Goal: Check status: Check status

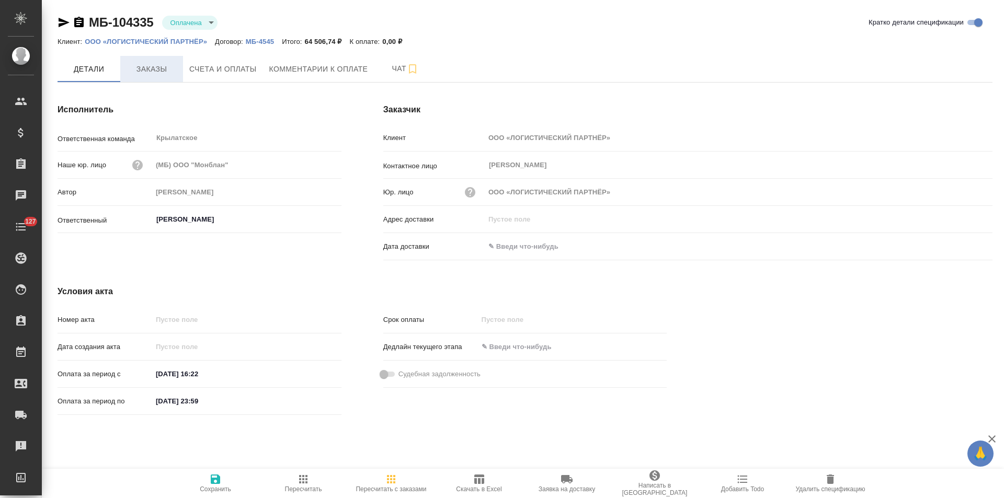
click at [150, 74] on span "Заказы" at bounding box center [152, 69] width 50 height 13
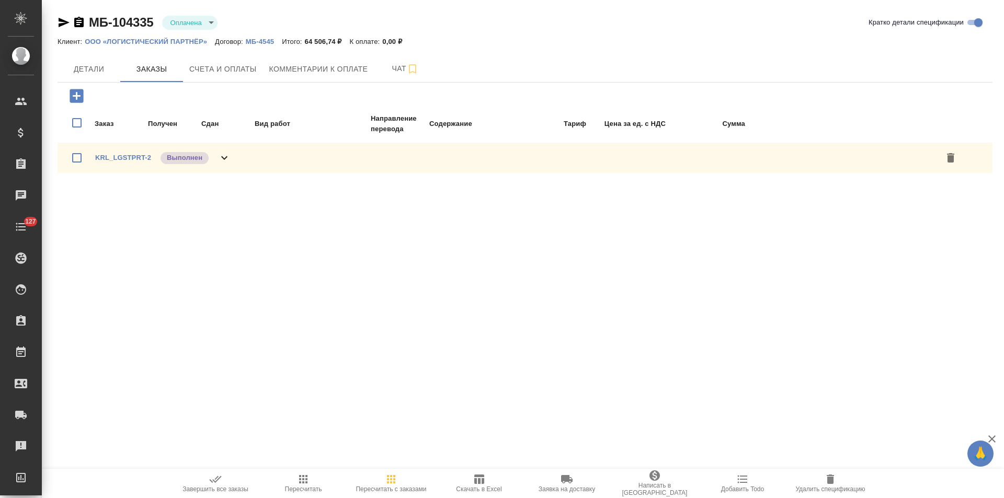
click at [227, 155] on icon at bounding box center [224, 158] width 13 height 13
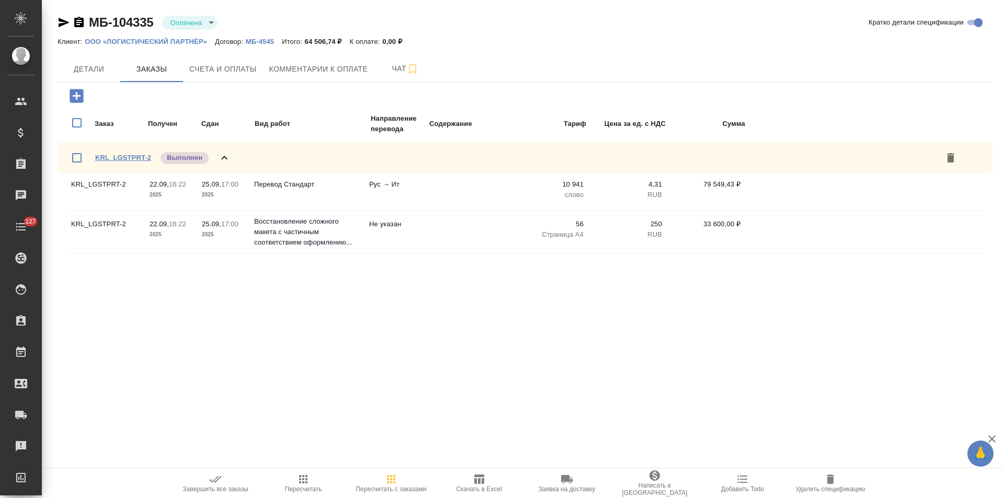
click at [134, 157] on link "KRL_LGSTPRT-2" at bounding box center [123, 158] width 56 height 8
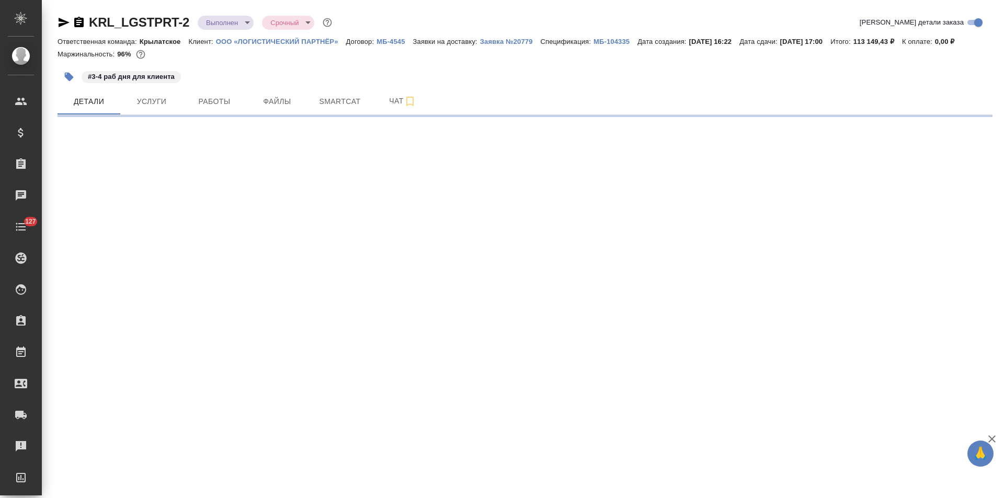
select select "RU"
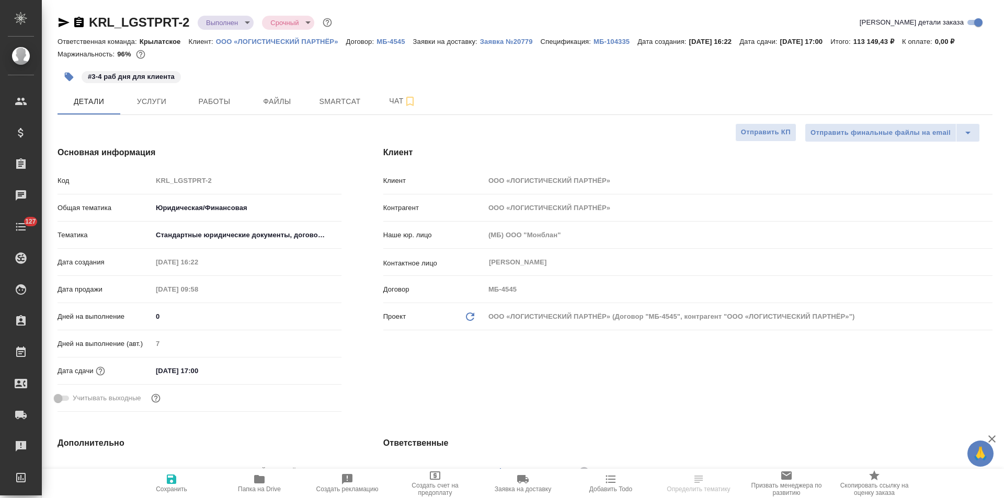
type textarea "x"
click at [381, 104] on span "Чат" at bounding box center [403, 101] width 50 height 13
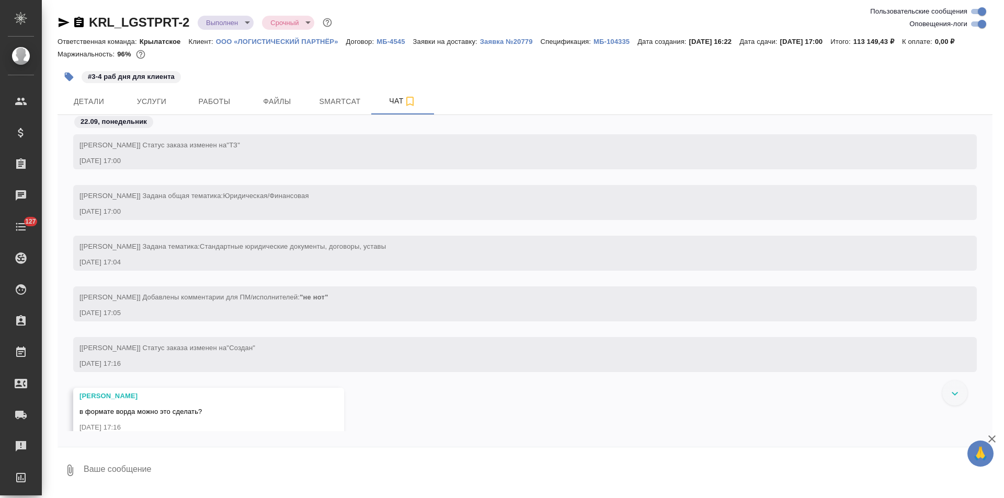
scroll to position [3514, 0]
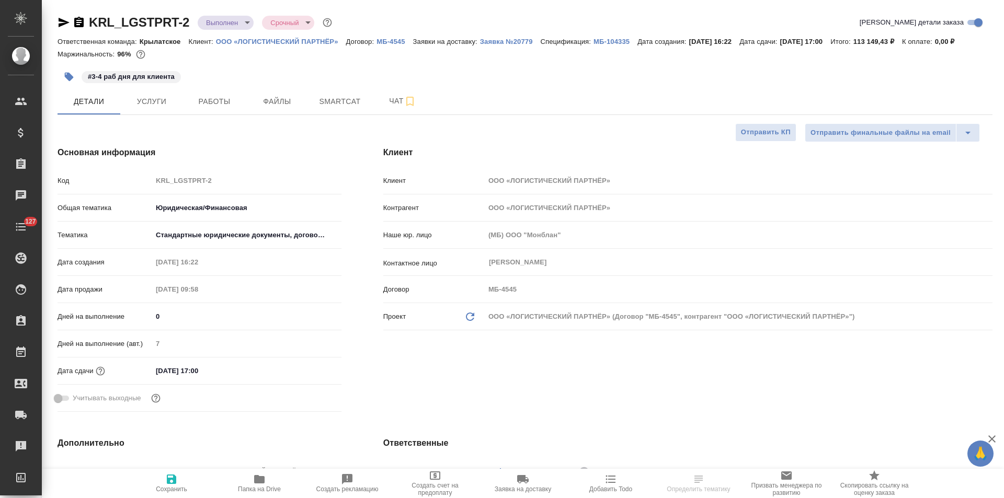
select select "RU"
